Goal: Information Seeking & Learning: Find specific fact

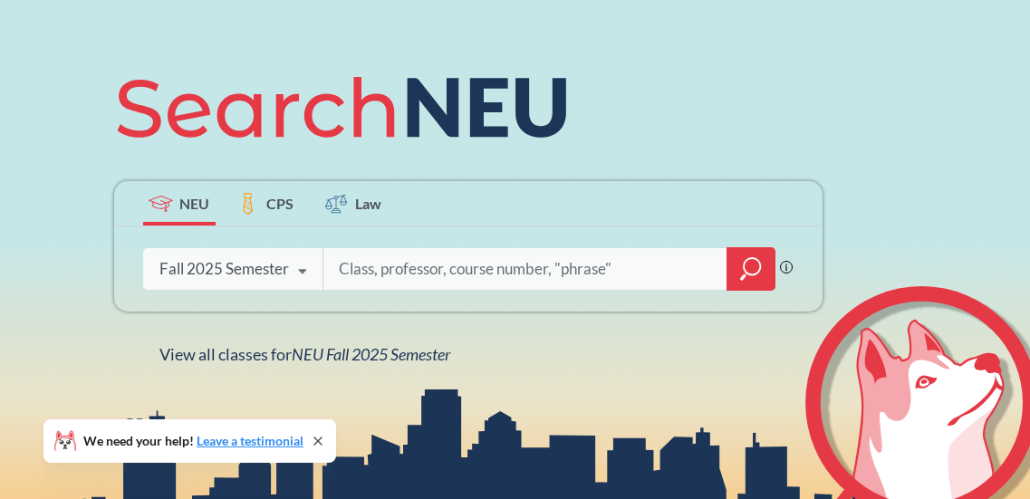
scroll to position [187, 0]
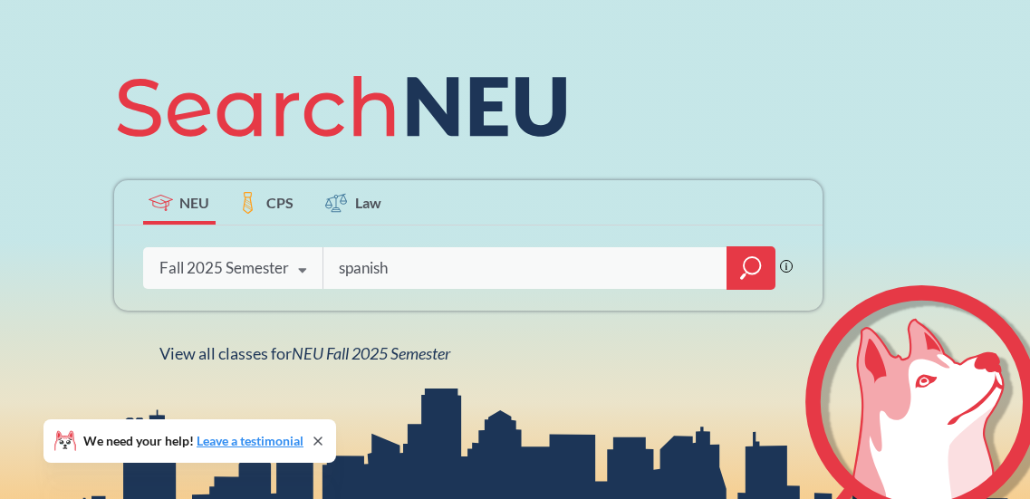
type input "spanish"
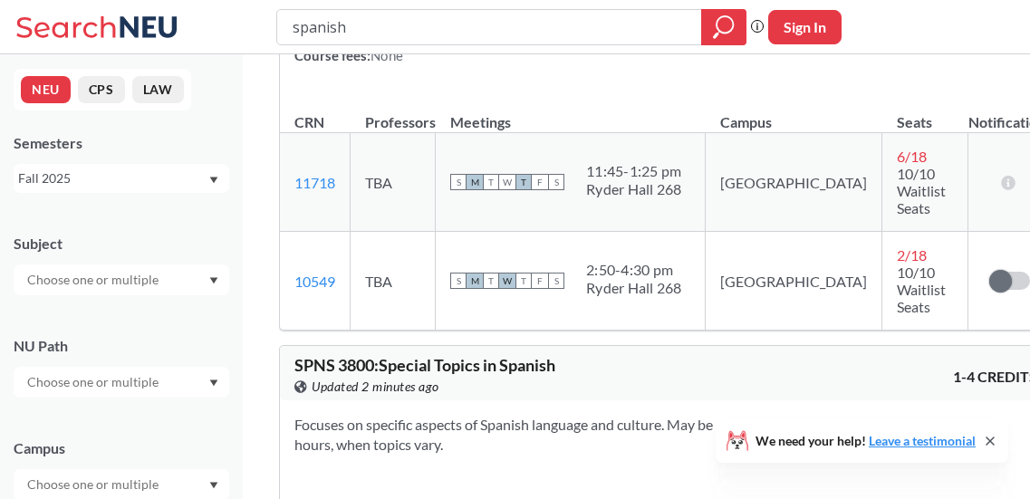
scroll to position [3577, 0]
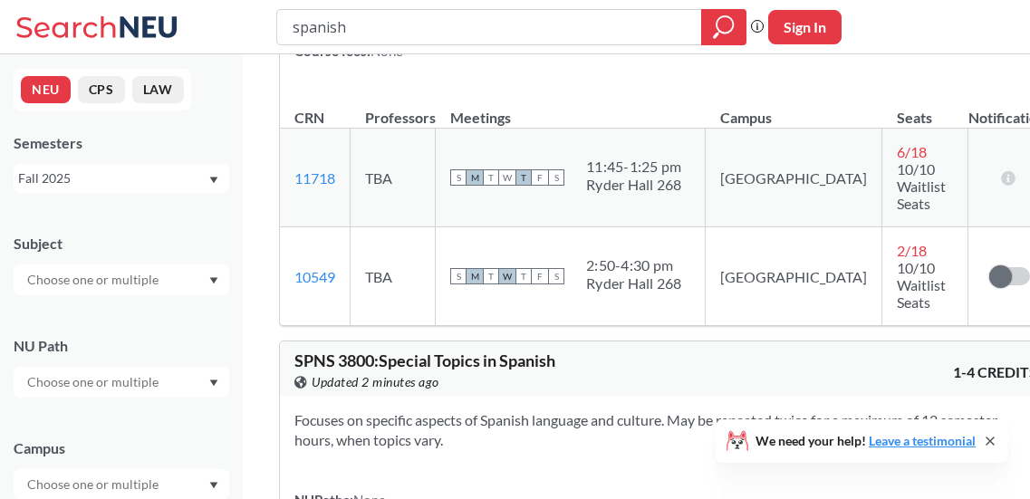
drag, startPoint x: 375, startPoint y: 23, endPoint x: 178, endPoint y: 23, distance: 197.4
click at [178, 23] on div "spanish Phrase search guarantees the exact search appears in the results. Ex. I…" at bounding box center [515, 27] width 1030 height 54
type input "chinese"
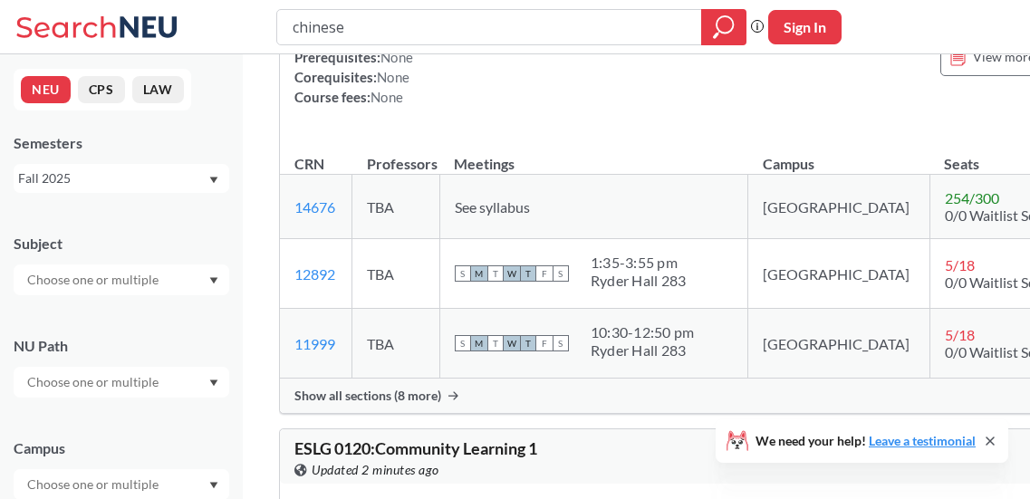
scroll to position [4402, 0]
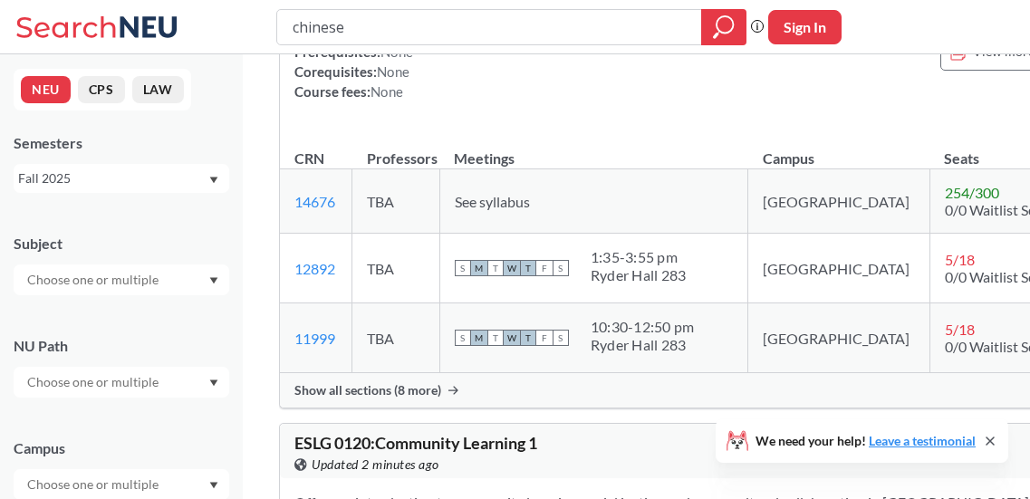
drag, startPoint x: 367, startPoint y: 32, endPoint x: 234, endPoint y: 19, distance: 133.7
click at [234, 19] on div "chinese Phrase search guarantees the exact search appears in the results. Ex. I…" at bounding box center [515, 27] width 1030 height 54
type input "machine learning"
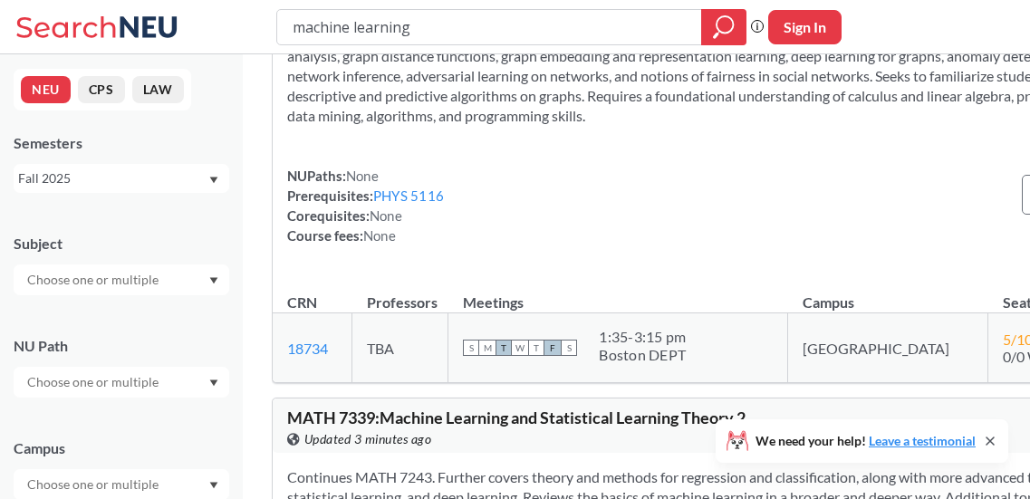
scroll to position [3066, 0]
drag, startPoint x: 329, startPoint y: 38, endPoint x: 238, endPoint y: 26, distance: 91.3
click at [238, 26] on div "machine learning Phrase search guarantees the exact search appears in the resul…" at bounding box center [515, 27] width 1030 height 54
type input "data mining"
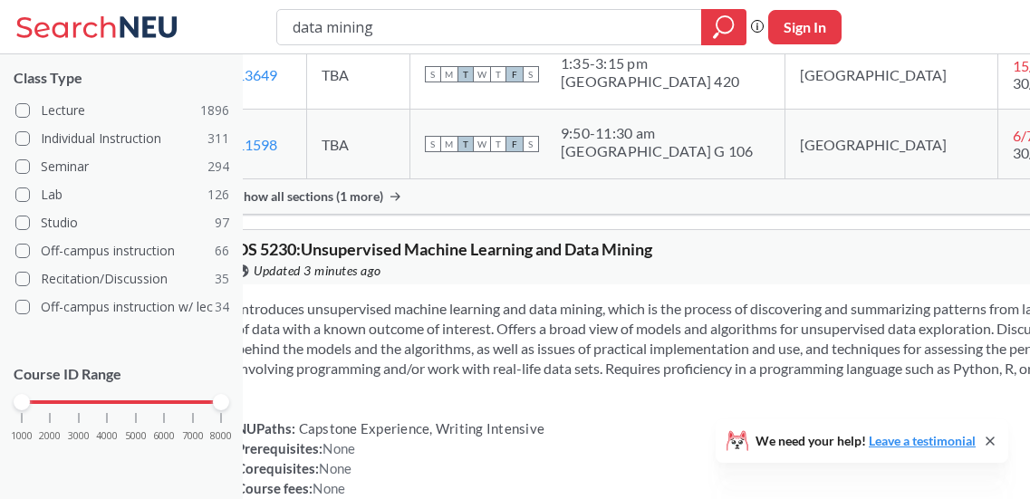
scroll to position [3016, 0]
drag, startPoint x: 715, startPoint y: 213, endPoint x: 614, endPoint y: 197, distance: 101.8
click at [614, 20] on span "3:25 - 5:05 pm [GEOGRAPHIC_DATA] 305" at bounding box center [650, 2] width 178 height 36
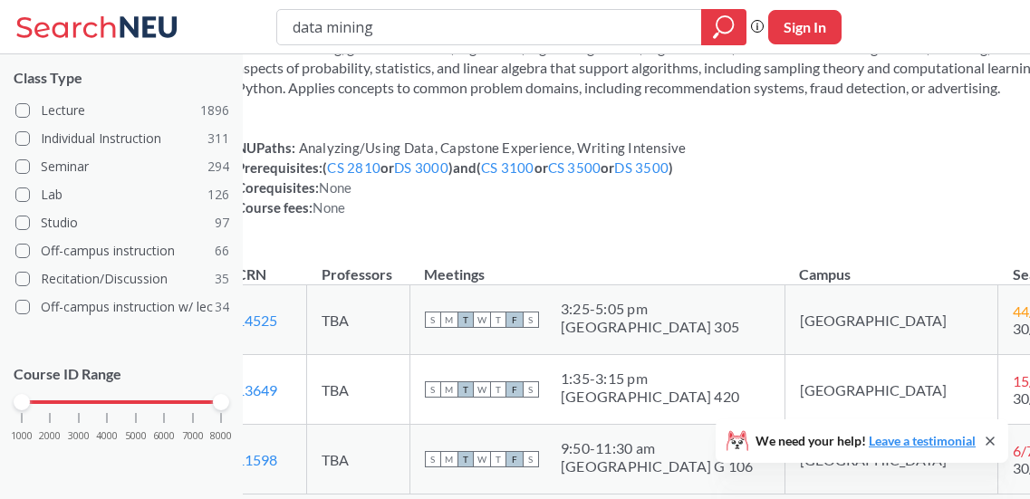
scroll to position [2701, 0]
